Goal: Transaction & Acquisition: Subscribe to service/newsletter

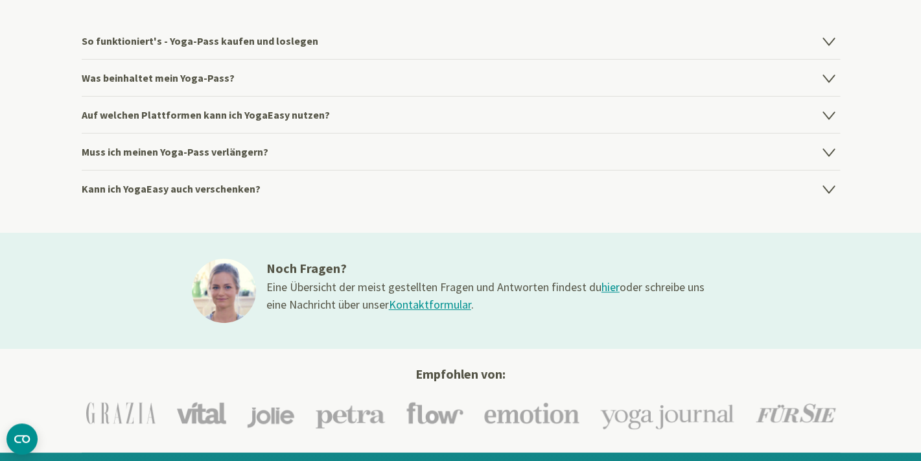
scroll to position [1769, 0]
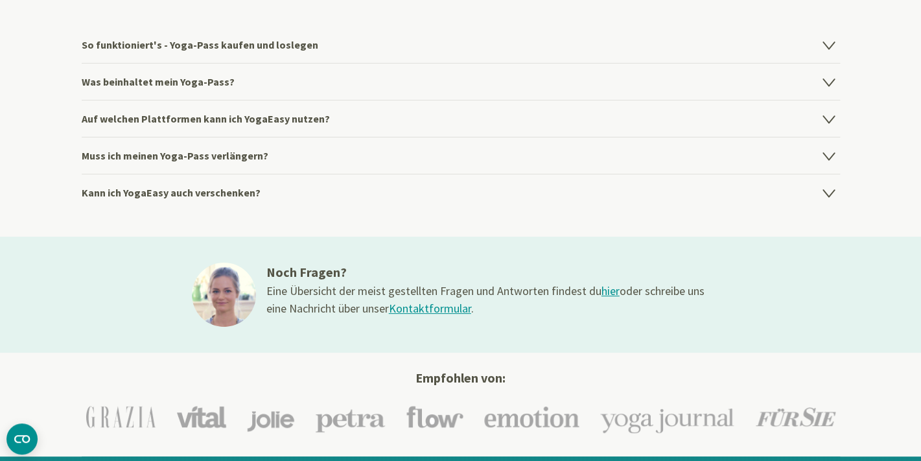
click at [274, 154] on h4 "Muss ich meinen Yoga-Pass verlängern?" at bounding box center [461, 155] width 759 height 37
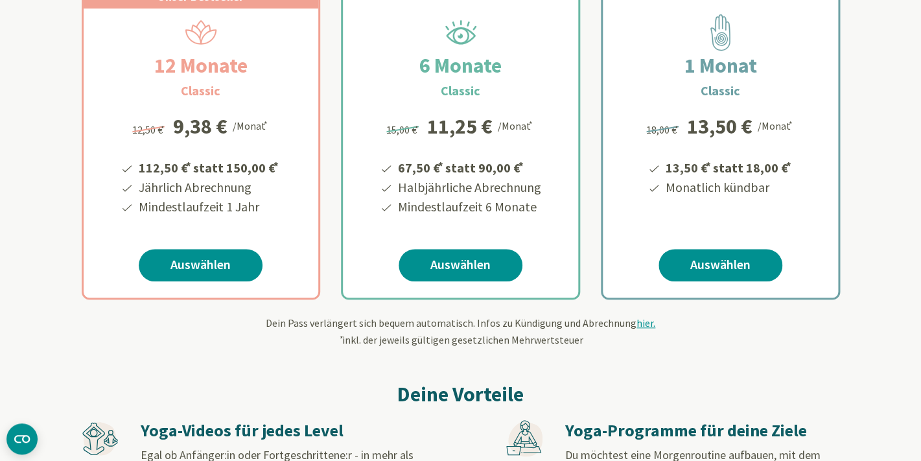
scroll to position [249, 0]
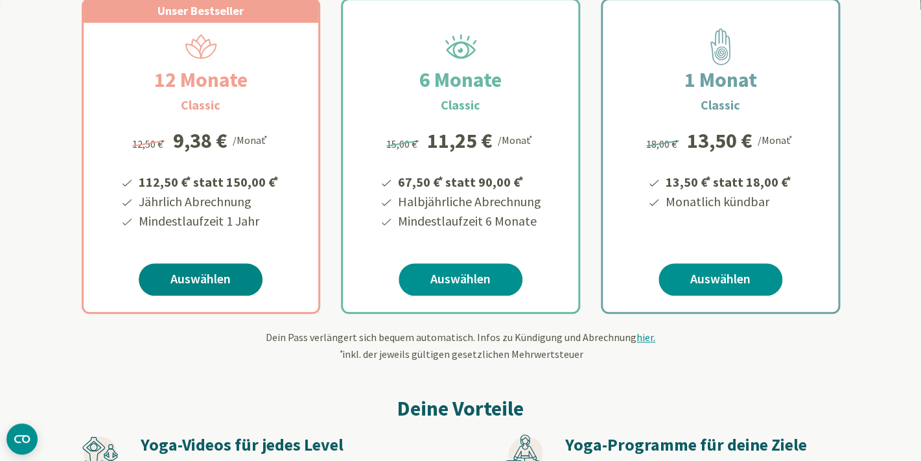
click at [211, 275] on link "Auswählen" at bounding box center [201, 279] width 124 height 32
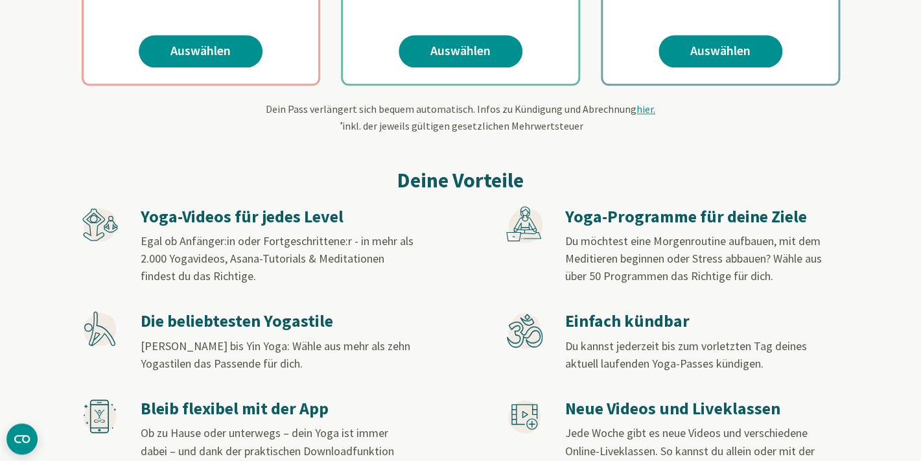
scroll to position [538, 0]
